Goal: Information Seeking & Learning: Find specific fact

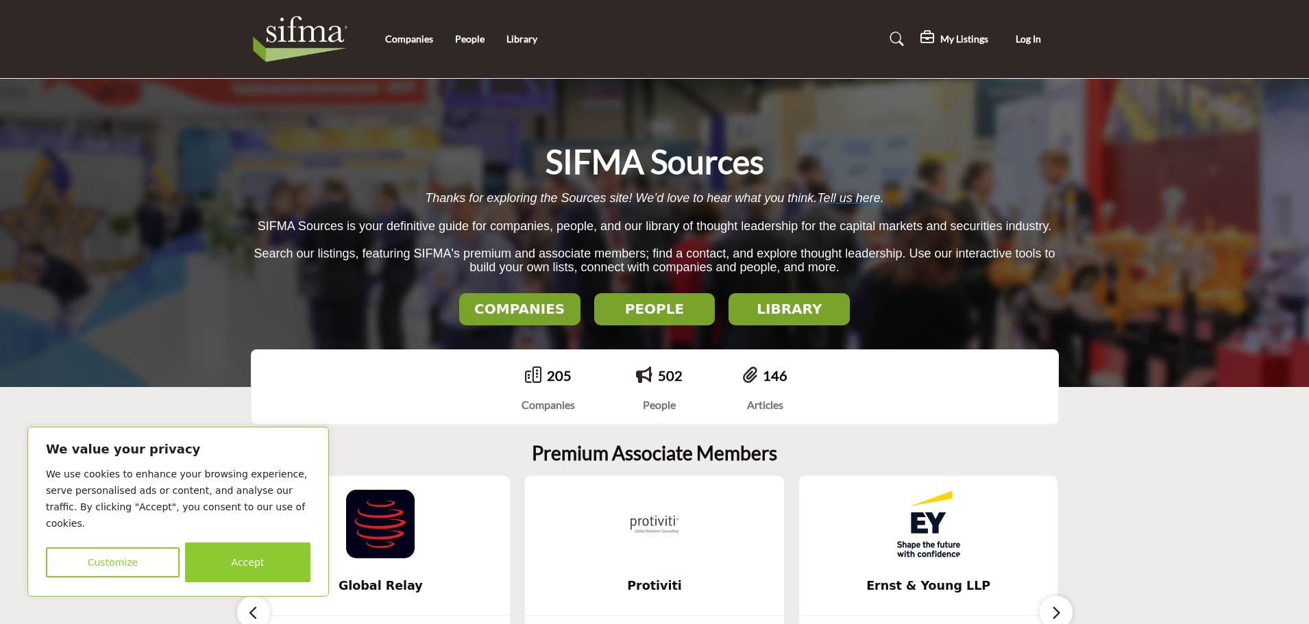
click at [521, 306] on h2 "COMPANIES" at bounding box center [519, 309] width 113 height 16
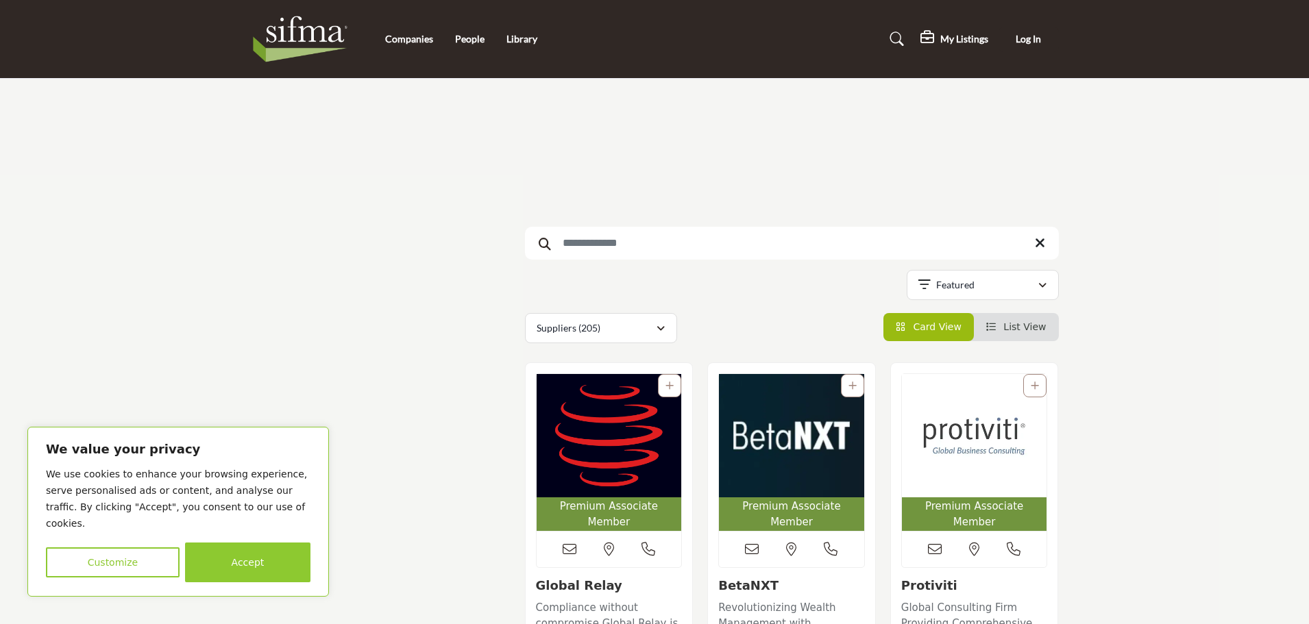
click at [754, 245] on input "Search Keyword" at bounding box center [792, 243] width 534 height 33
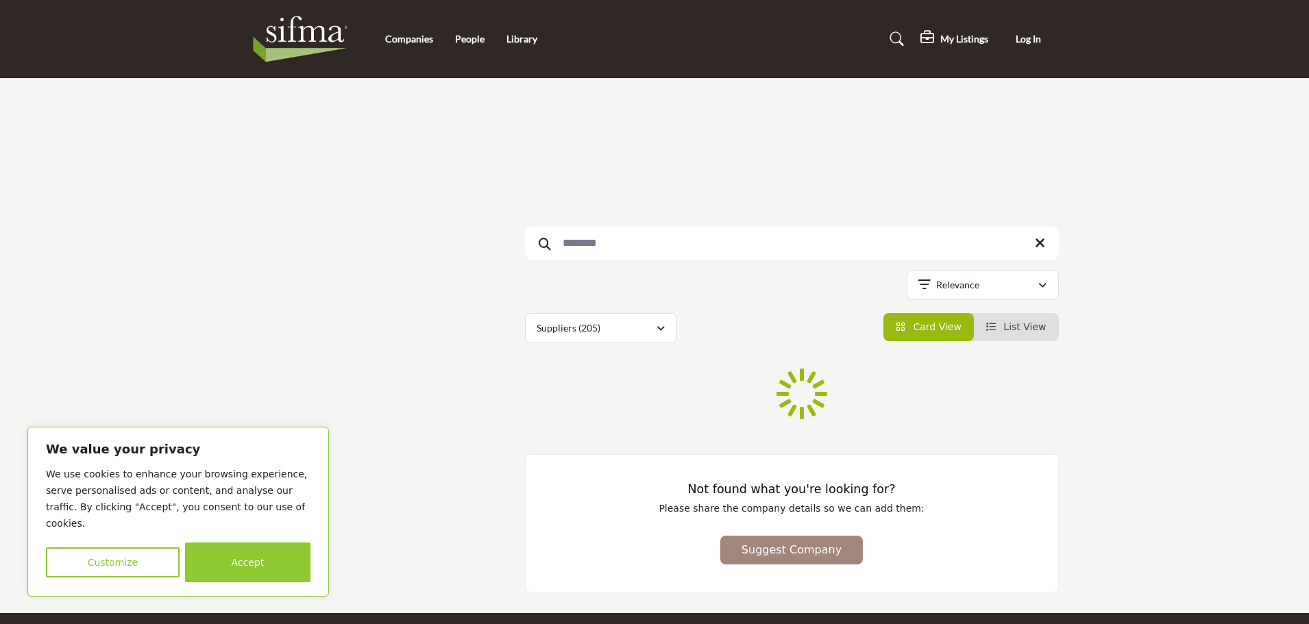
type input "********"
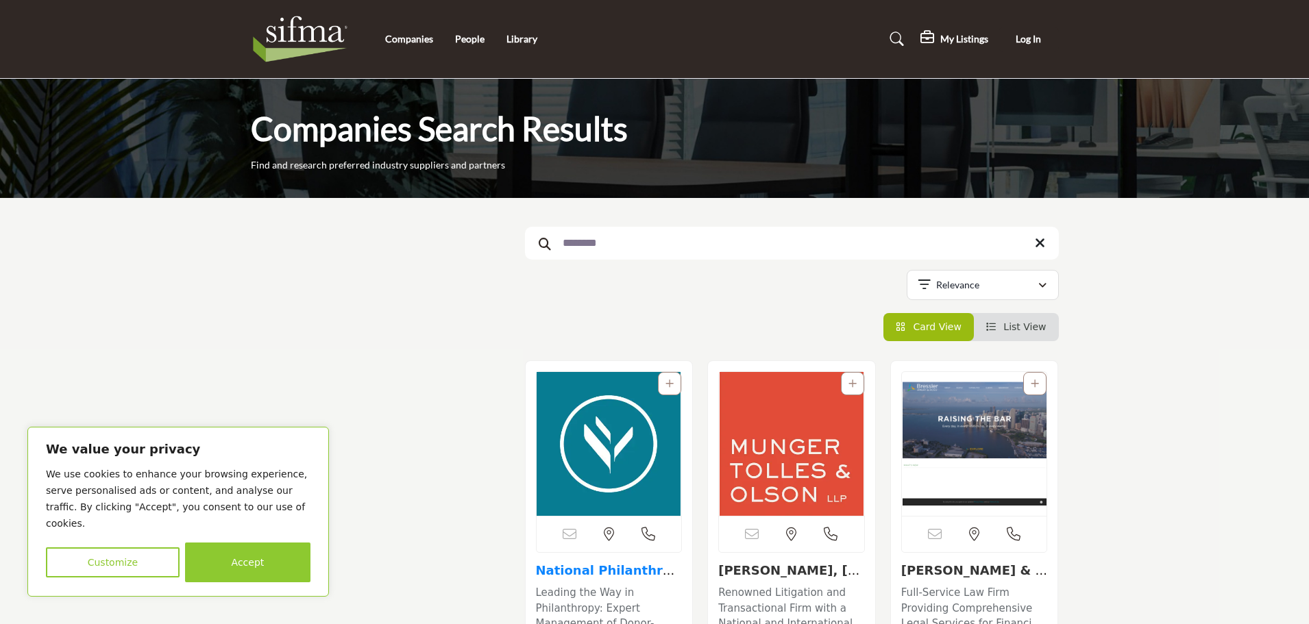
click at [609, 577] on link "National Philanthrop..." at bounding box center [605, 577] width 139 height 29
click at [629, 574] on link "National Philanthrop..." at bounding box center [605, 577] width 139 height 29
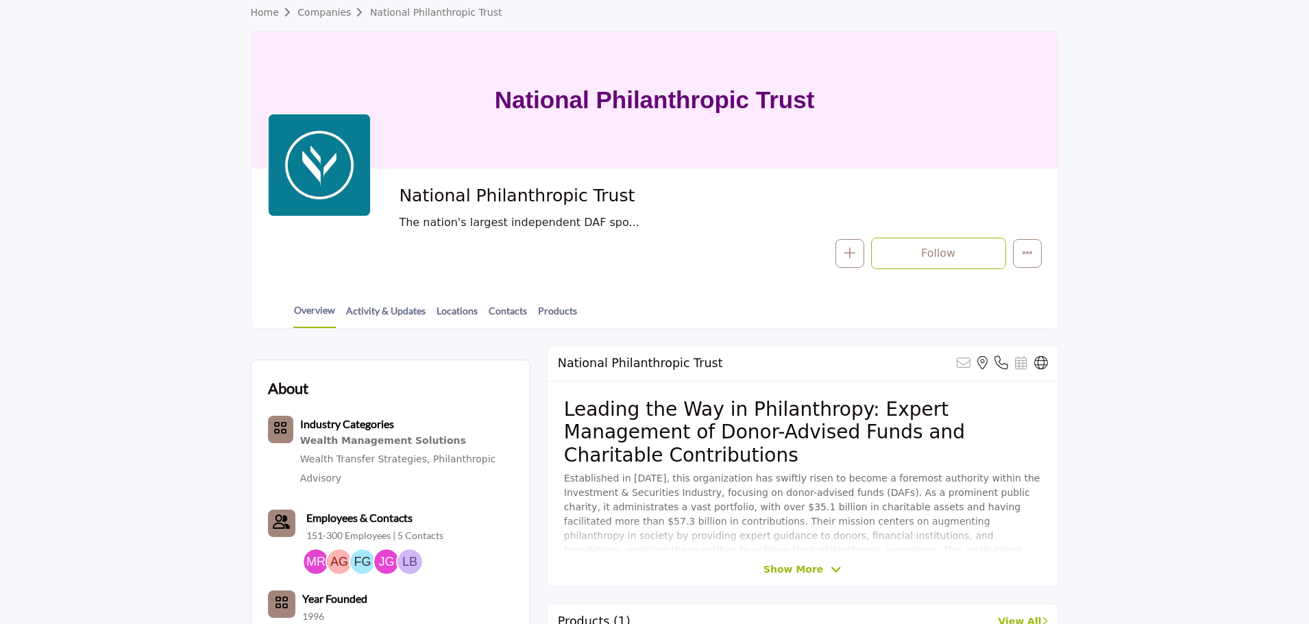
scroll to position [137, 0]
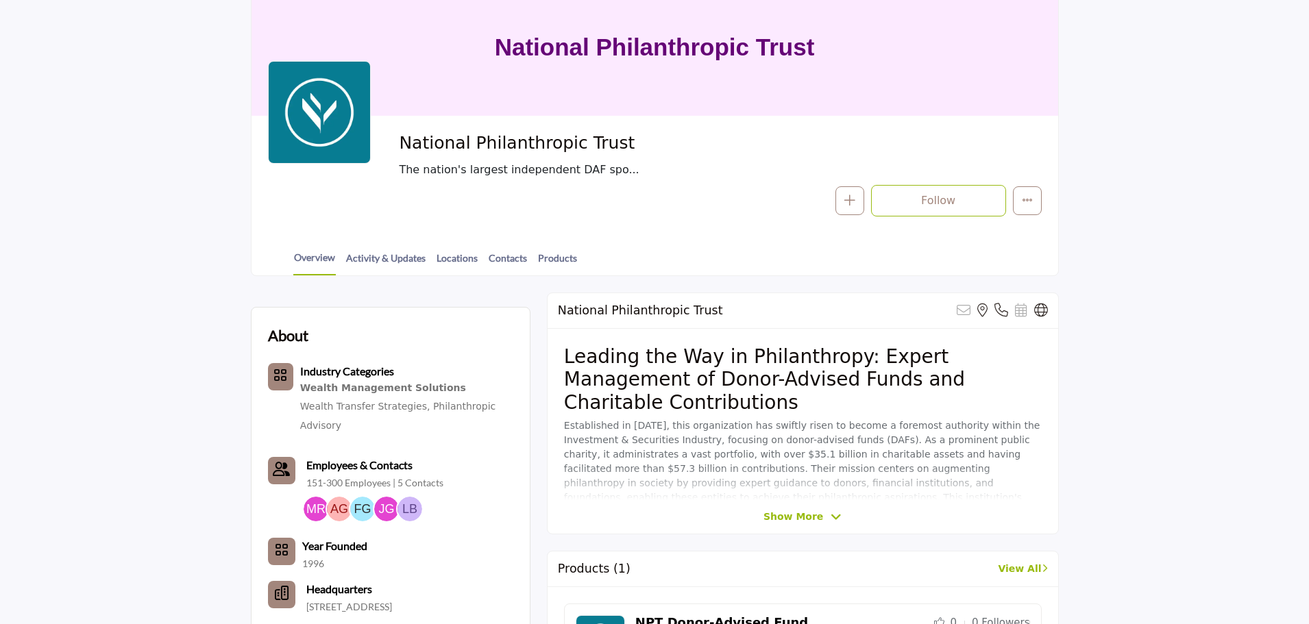
click at [801, 524] on div "National Philanthropic Trust Sorry, but this listing is on a subscription plan …" at bounding box center [803, 414] width 512 height 242
click at [806, 511] on span "Show More" at bounding box center [794, 517] width 60 height 14
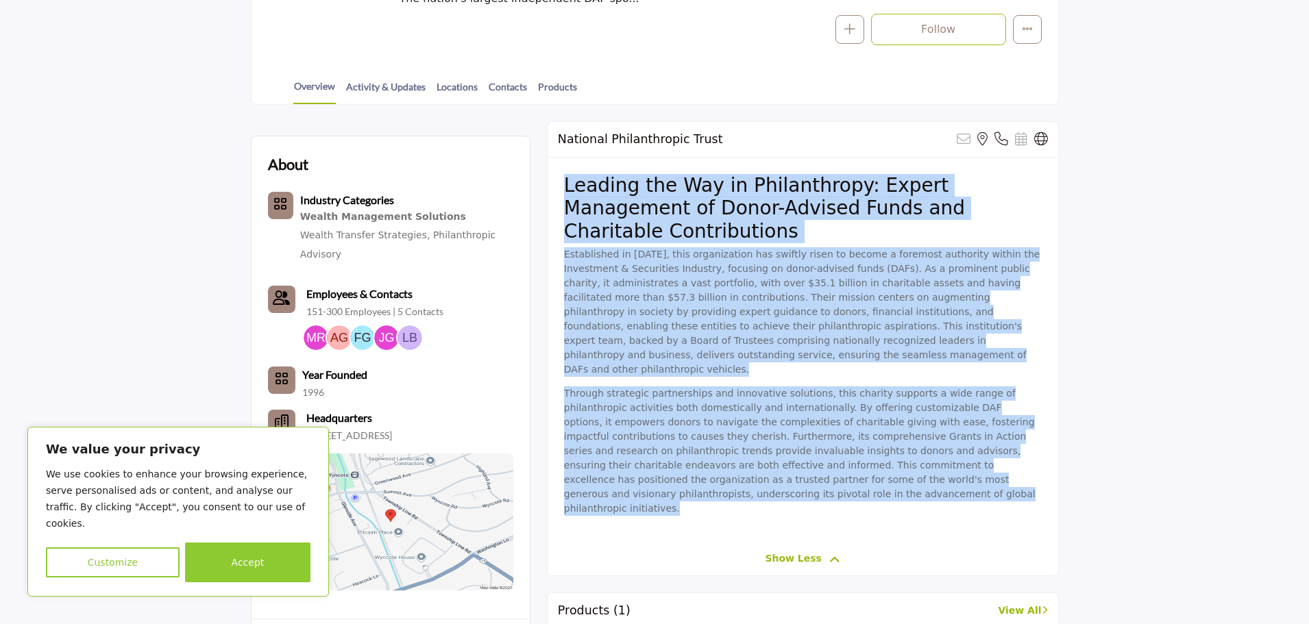
scroll to position [343, 0]
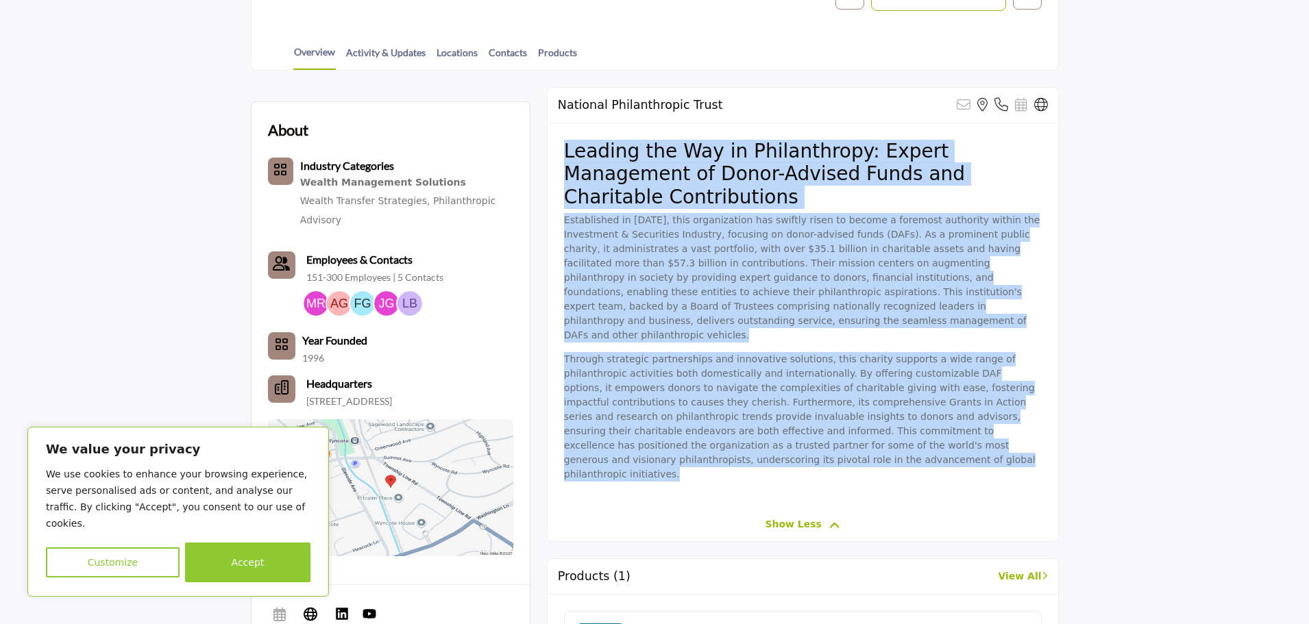
drag, startPoint x: 562, startPoint y: 356, endPoint x: 814, endPoint y: 439, distance: 265.5
click at [814, 439] on div "Leading the Way in Philanthropy: Expert Management of Donor-Advised Funds and C…" at bounding box center [803, 315] width 511 height 385
copy div "Leading the Way in Philanthropy: Expert Management of Donor-Advised Funds and C…"
